Goal: Communication & Community: Answer question/provide support

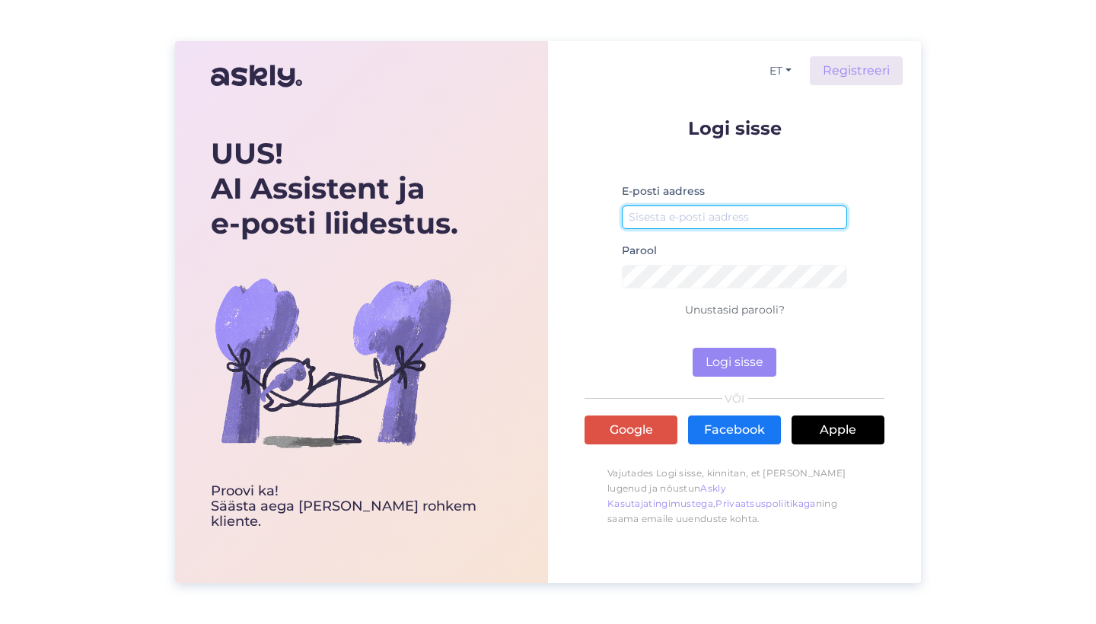
type input "[EMAIL_ADDRESS][DOMAIN_NAME]"
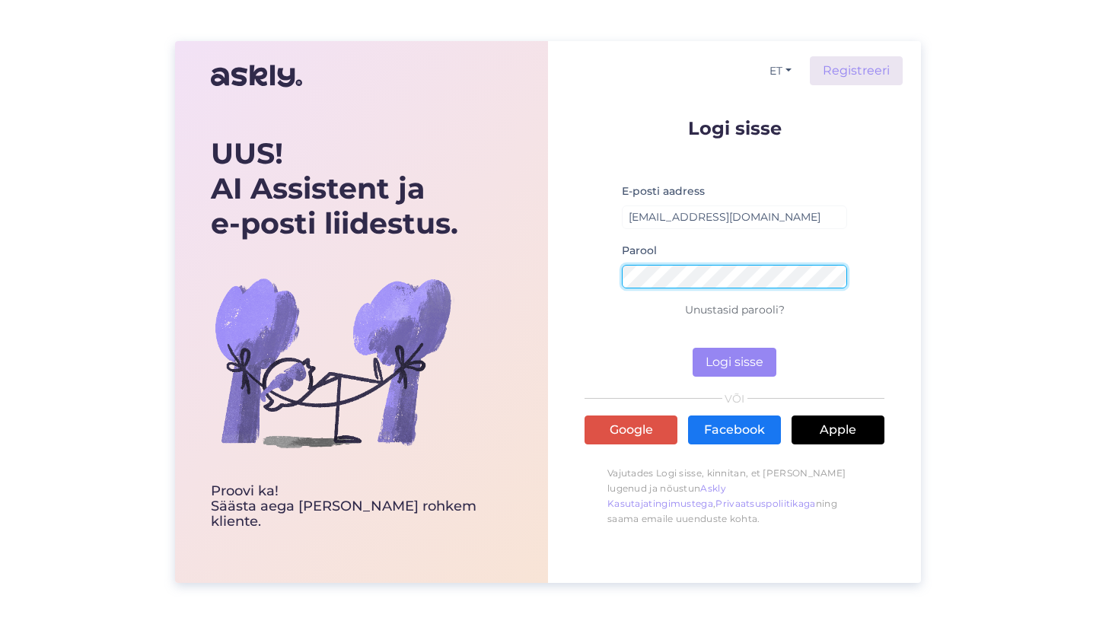
click at [733, 363] on button "Logi sisse" at bounding box center [734, 362] width 84 height 29
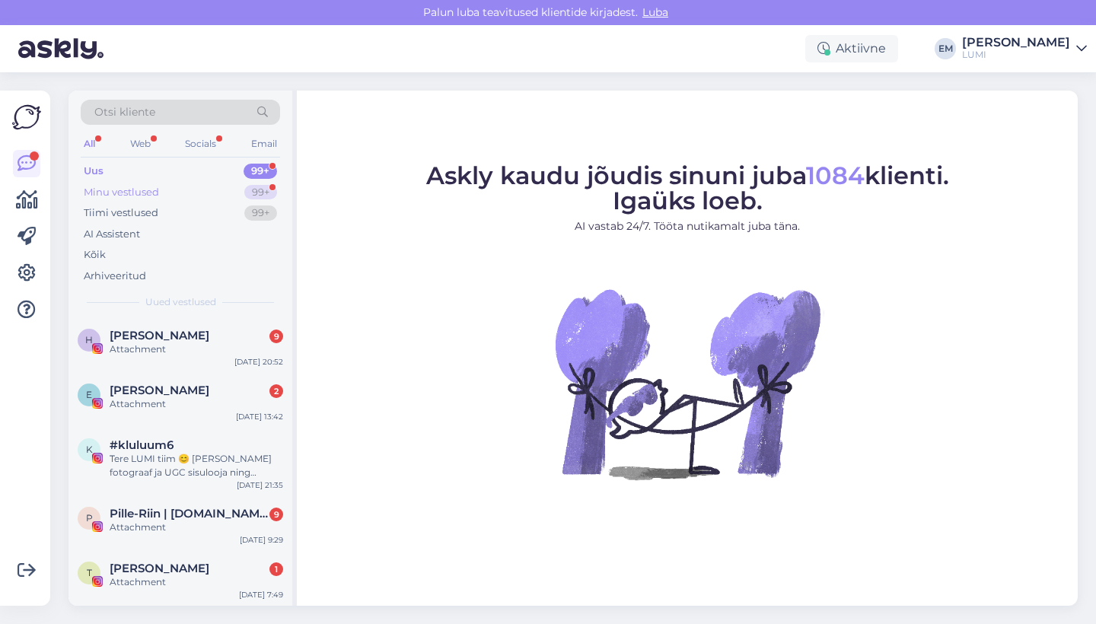
click at [230, 198] on div "Minu vestlused 99+" at bounding box center [180, 192] width 199 height 21
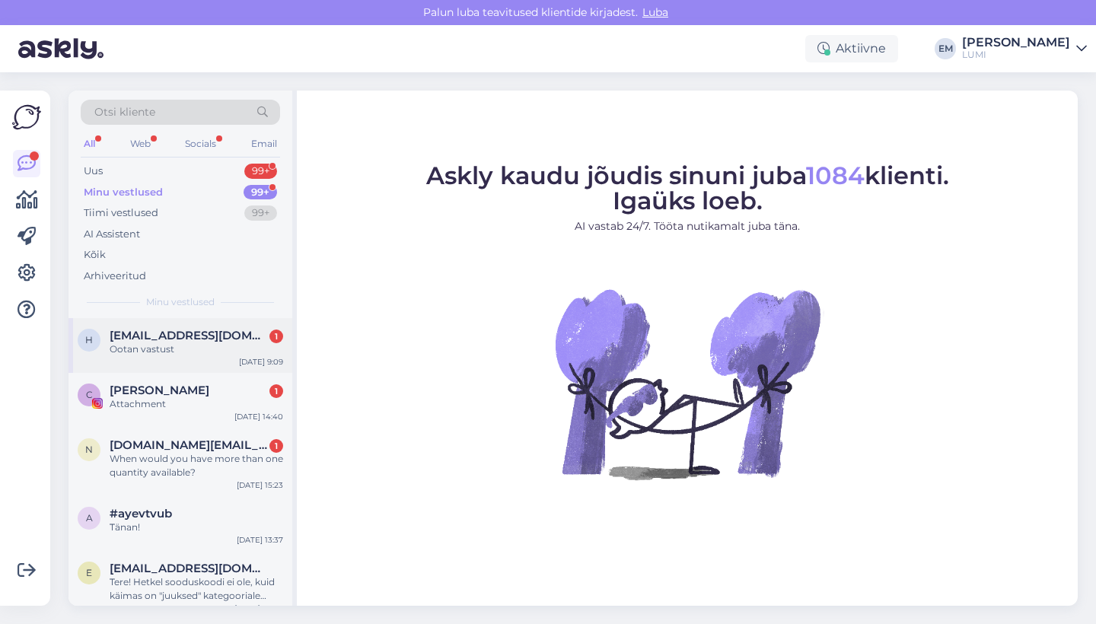
click at [213, 348] on div "Ootan vastust" at bounding box center [196, 349] width 173 height 14
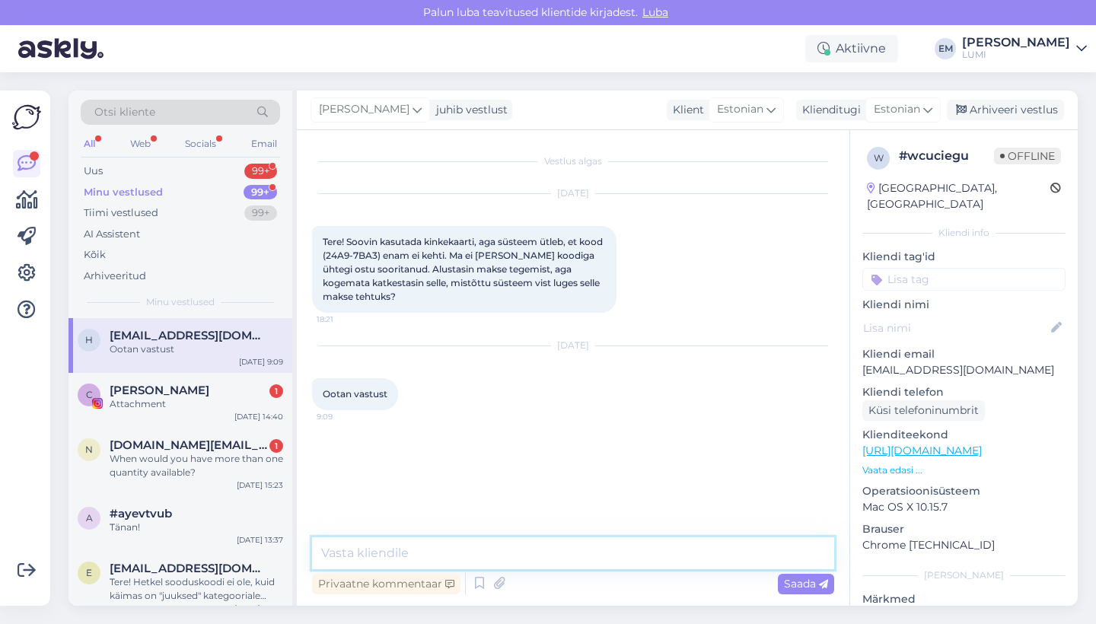
click at [450, 544] on textarea at bounding box center [573, 553] width 522 height 32
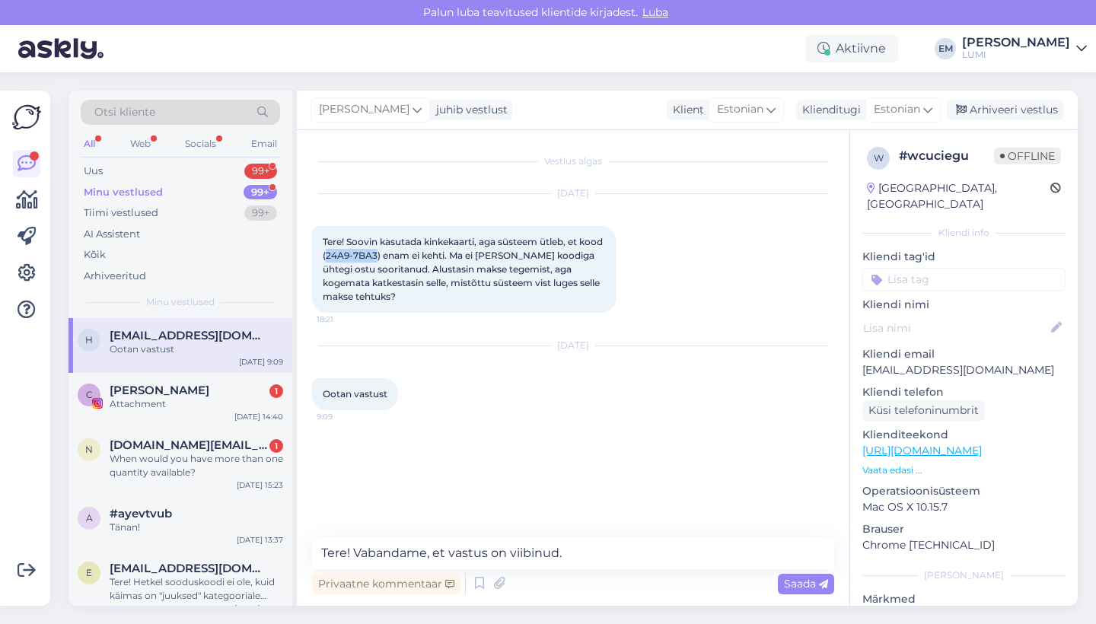
drag, startPoint x: 402, startPoint y: 253, endPoint x: 352, endPoint y: 254, distance: 50.2
click at [352, 254] on span "Tere! Soovin kasutada kinkekaarti, aga süsteem ütleb, et kood (24A9-7BA3) enam …" at bounding box center [464, 269] width 282 height 66
copy span "24A9-7BA3"
click at [598, 556] on textarea "Tere! Vabandame, et vastus on viibinud." at bounding box center [573, 553] width 522 height 32
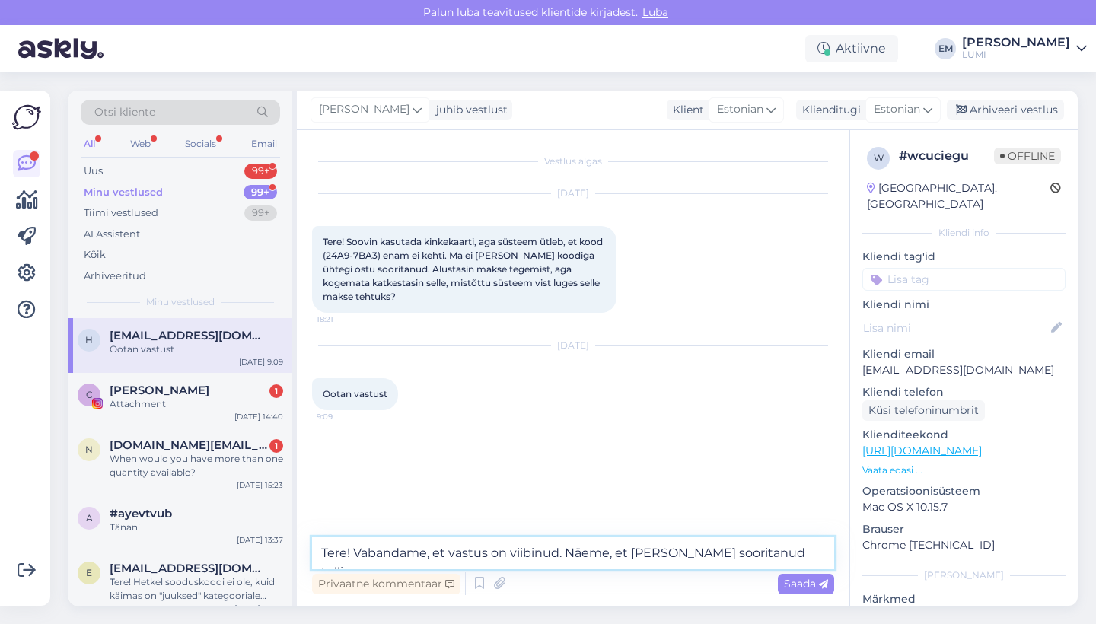
paste textarea "Order #210332"
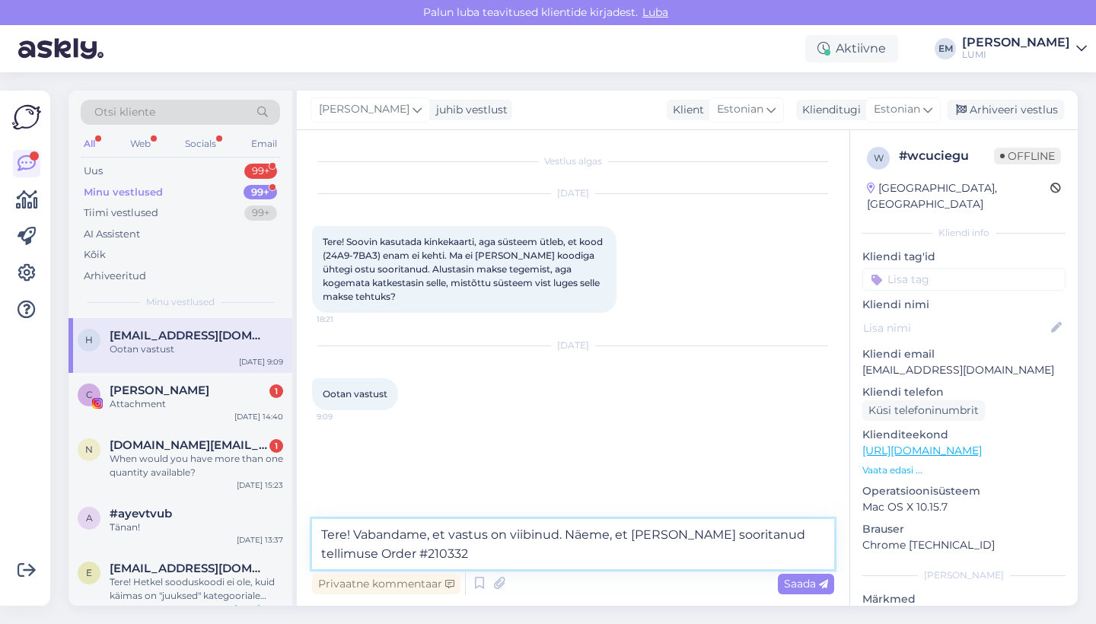
click at [336, 548] on textarea "Tere! Vabandame, et vastus on viibinud. Näeme, et [PERSON_NAME] sooritanud tell…" at bounding box center [573, 544] width 522 height 50
drag, startPoint x: 374, startPoint y: 554, endPoint x: 318, endPoint y: 550, distance: 56.4
click at [318, 550] on textarea "Tere! Vabandame, et vastus on viibinud. Näeme, et [PERSON_NAME] sooritanud tell…" at bounding box center [573, 544] width 522 height 50
click at [465, 553] on textarea "Tere! Vabandame, et vastus on viibinud. Näeme, et [PERSON_NAME] sooritanud tell…" at bounding box center [573, 544] width 522 height 50
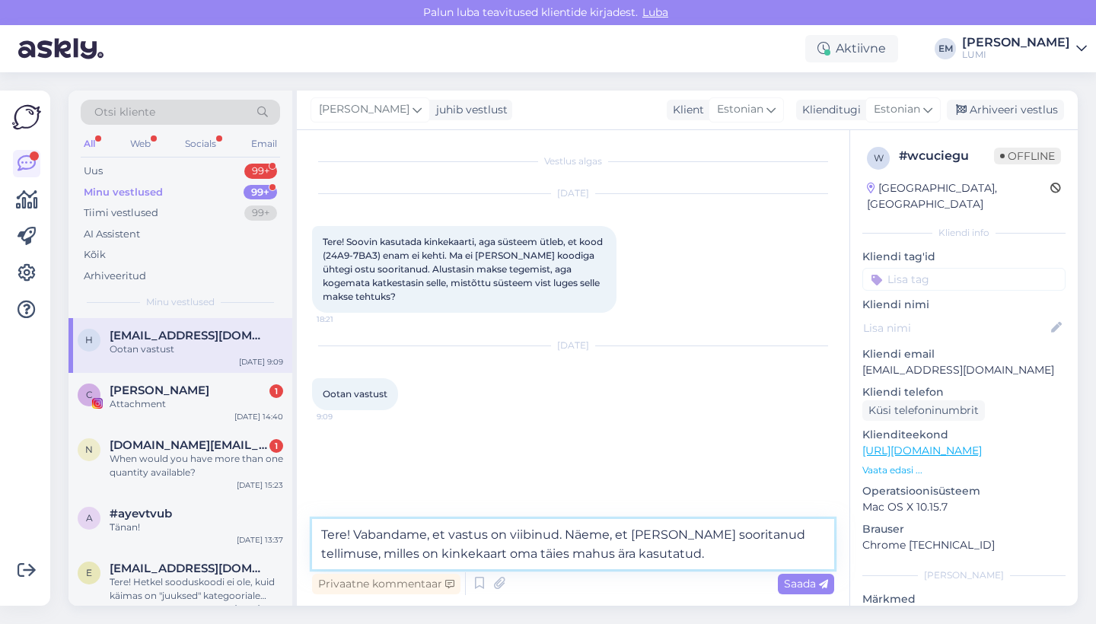
click at [465, 553] on textarea "Tere! Vabandame, et vastus on viibinud. Näeme, et [PERSON_NAME] sooritanud tell…" at bounding box center [573, 544] width 522 height 50
click at [686, 546] on textarea "Tere! Vabandame, et vastus on viibinud. Näeme, et [PERSON_NAME] sooritanud tell…" at bounding box center [573, 544] width 522 height 50
click at [654, 562] on textarea "Tere! Vabandame, et vastus on viibinud. Näeme, et [PERSON_NAME] sooritanud tell…" at bounding box center [573, 544] width 522 height 50
click at [565, 531] on textarea "Tere! Vabandame, et vastus on viibinud. Näeme, et [PERSON_NAME] sooritanud tell…" at bounding box center [573, 544] width 522 height 50
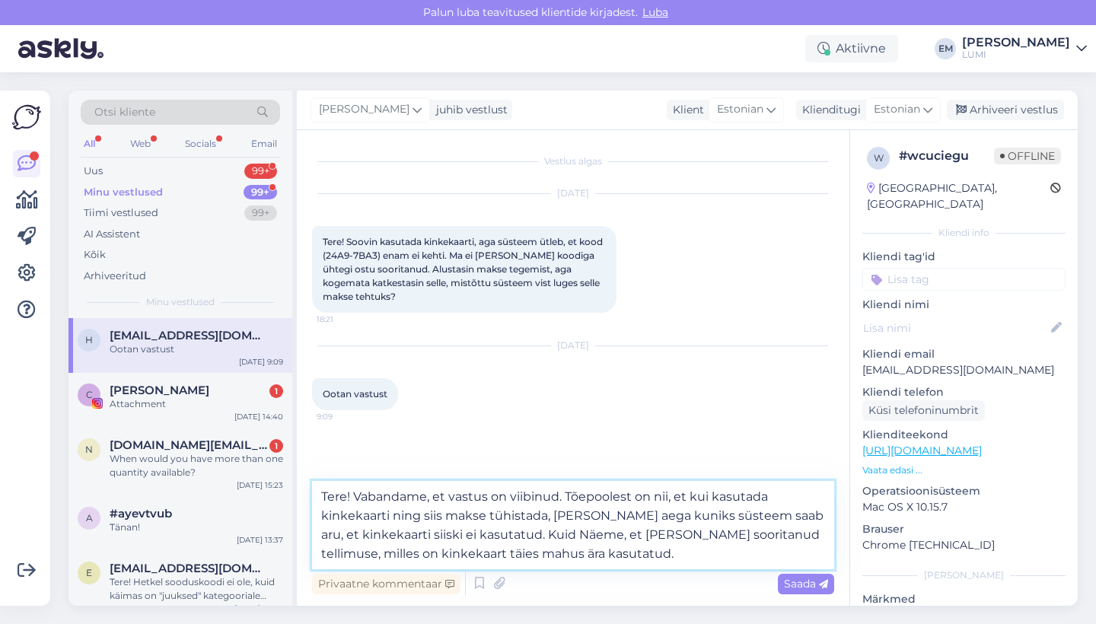
click at [562, 536] on textarea "Tere! Vabandame, et vastus on viibinud. Tõepoolest on nii, et kui kasutada kink…" at bounding box center [573, 525] width 522 height 88
type textarea "Tere! Vabandame, et vastus on viibinud. Tõepoolest on nii, et kui kasutada kink…"
click at [641, 556] on textarea "Tere! Vabandame, et vastus on viibinud. Tõepoolest on nii, et kui kasutada kink…" at bounding box center [573, 525] width 522 height 88
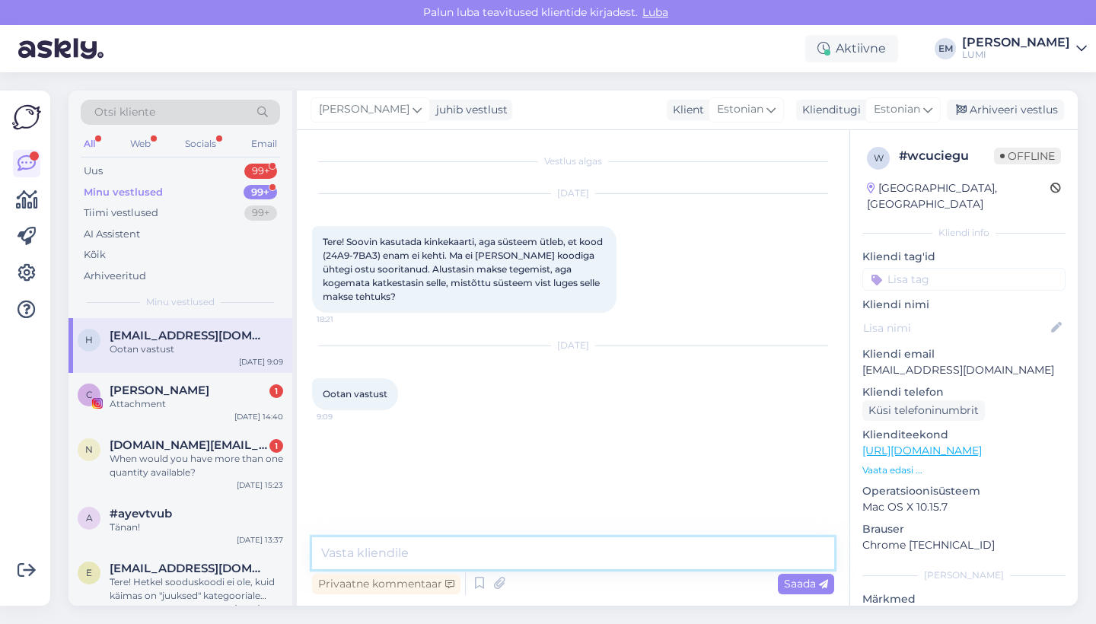
paste textarea "Tere! Vabandame vastuse viibimise pärast. Tõepoolest, kui kasutada kinkekaarti …"
type textarea "Tere! Vabandame vastuse viibimise pärast. Tõepoolest, kui kasutada kinkekaarti …"
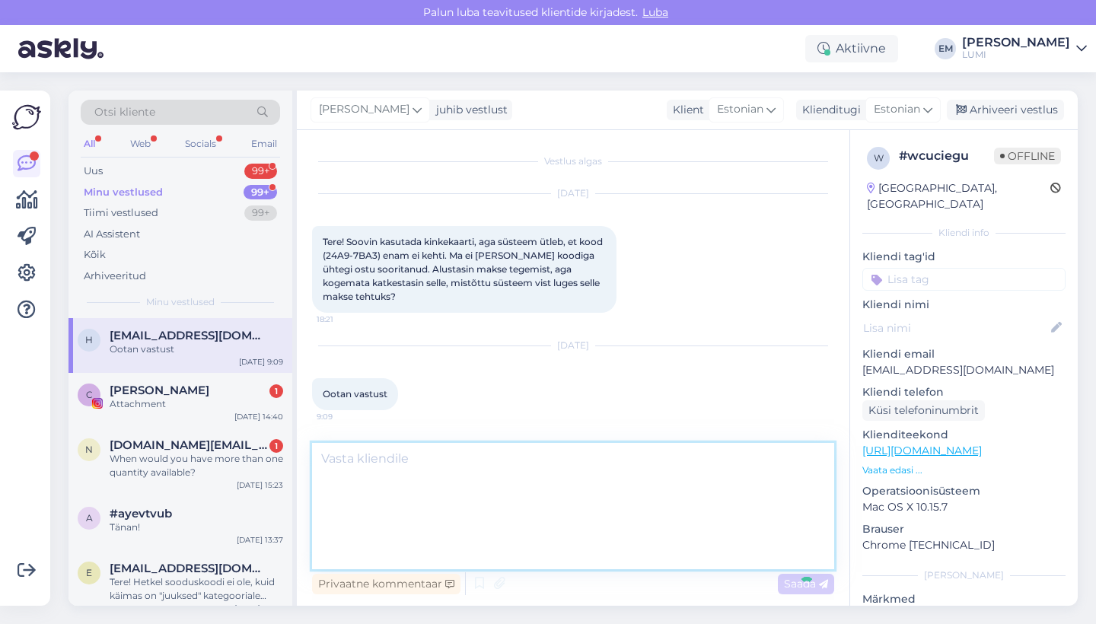
scroll to position [51, 0]
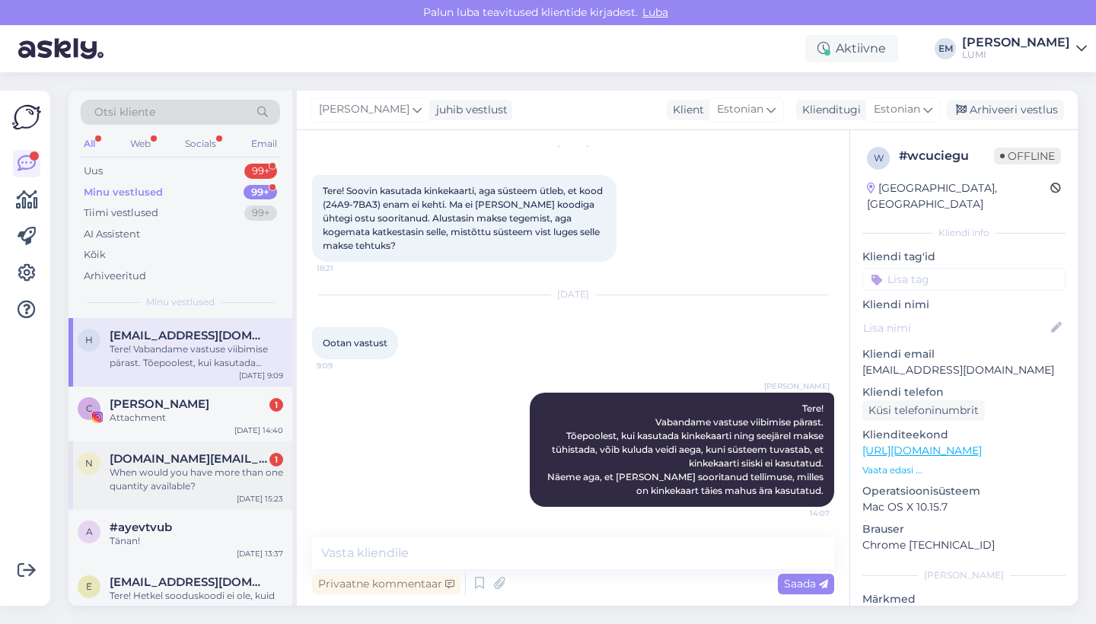
click at [215, 471] on div "When would you have more than one quantity available?" at bounding box center [196, 479] width 173 height 27
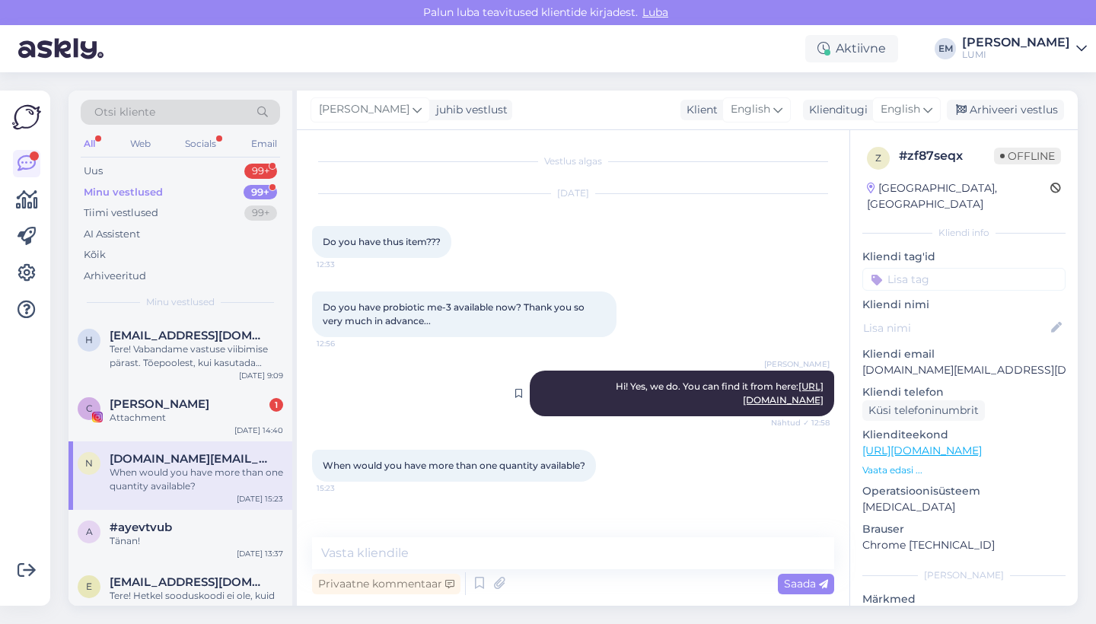
click at [743, 403] on link "[URL][DOMAIN_NAME]" at bounding box center [783, 392] width 81 height 25
click at [221, 394] on div "C [PERSON_NAME] 1 Attachment [DATE] 14:40" at bounding box center [180, 414] width 224 height 55
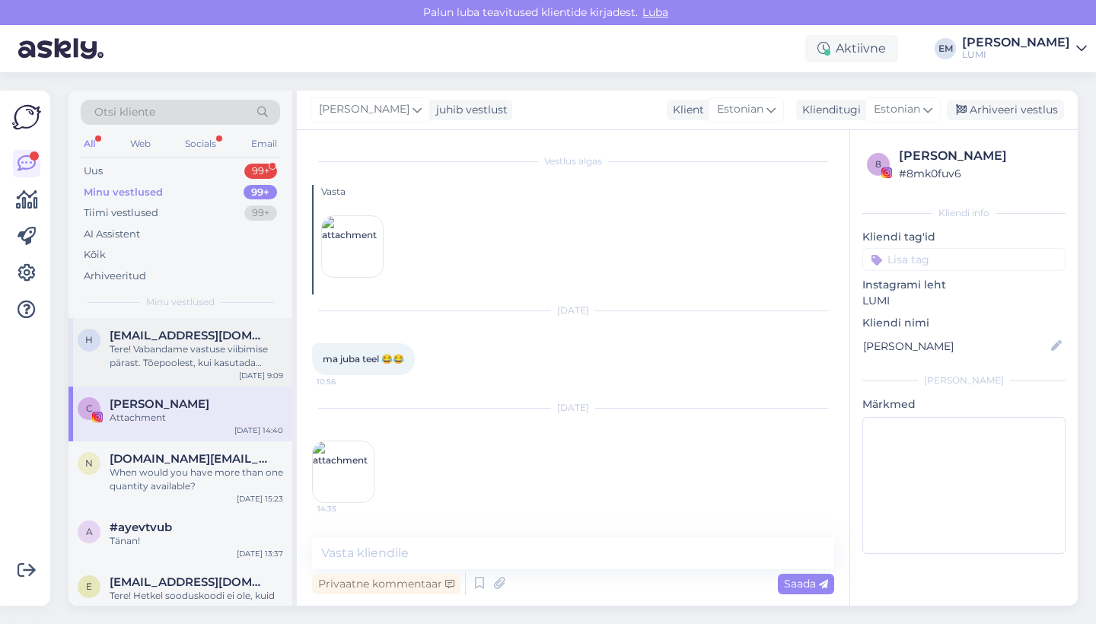
scroll to position [8156, 0]
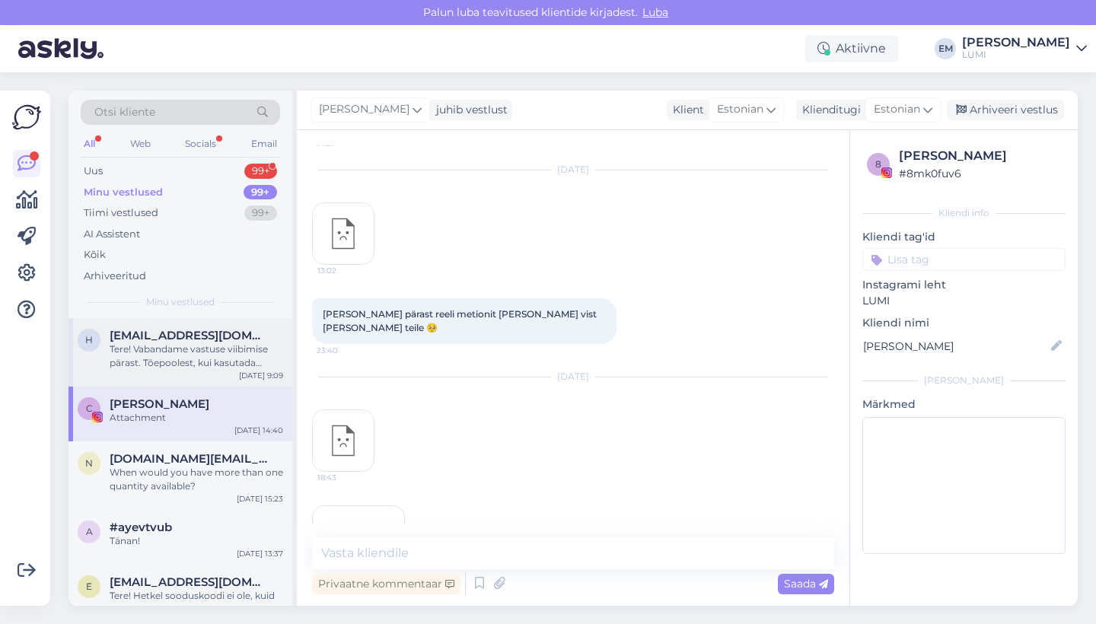
click at [217, 358] on div "Tere! Vabandame vastuse viibimise pärast. Tõepoolest, kui kasutada kinkekaarti …" at bounding box center [196, 355] width 173 height 27
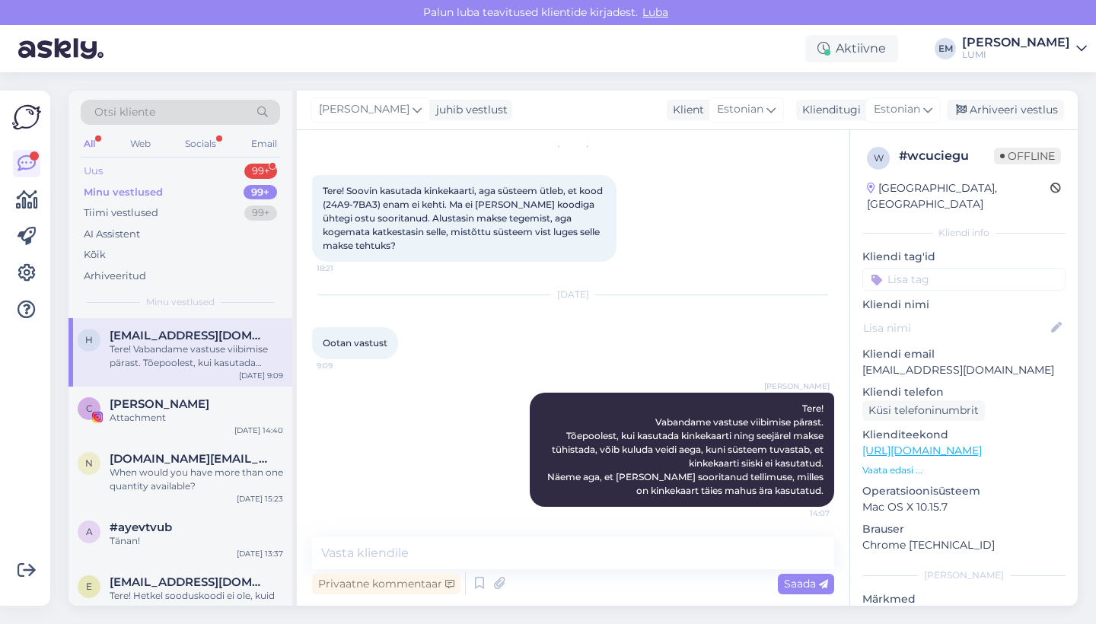
click at [173, 167] on div "Uus 99+" at bounding box center [180, 171] width 199 height 21
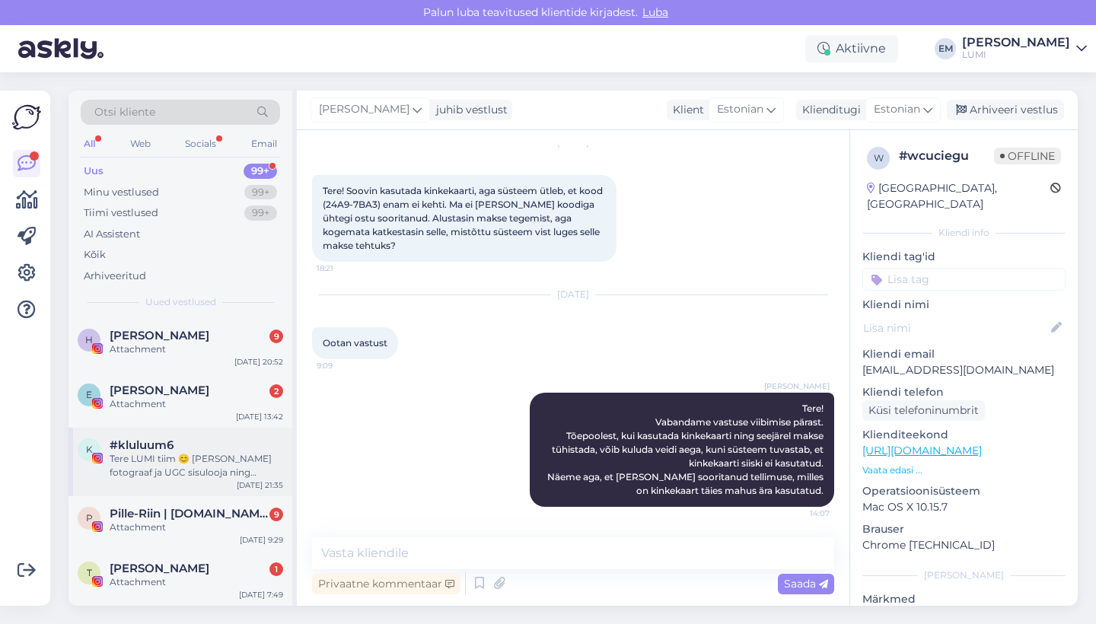
click at [195, 460] on div "Tere LUMI tiim 😊 [PERSON_NAME] fotograaf ja UGC sisulooja ning pakuks teile fot…" at bounding box center [196, 465] width 173 height 27
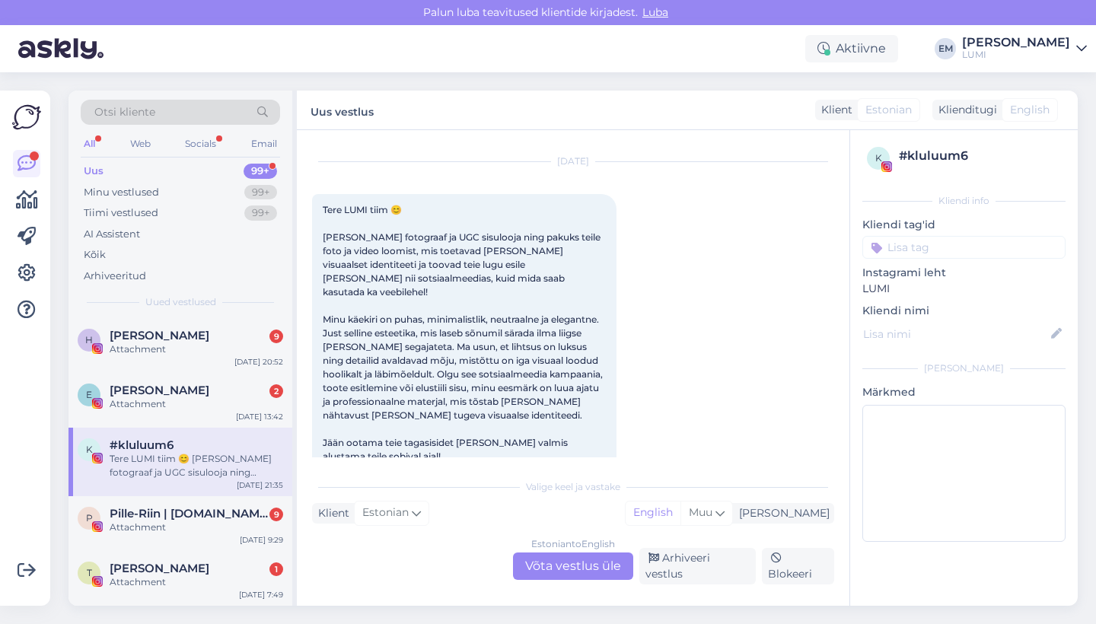
scroll to position [0, 0]
